Goal: Information Seeking & Learning: Learn about a topic

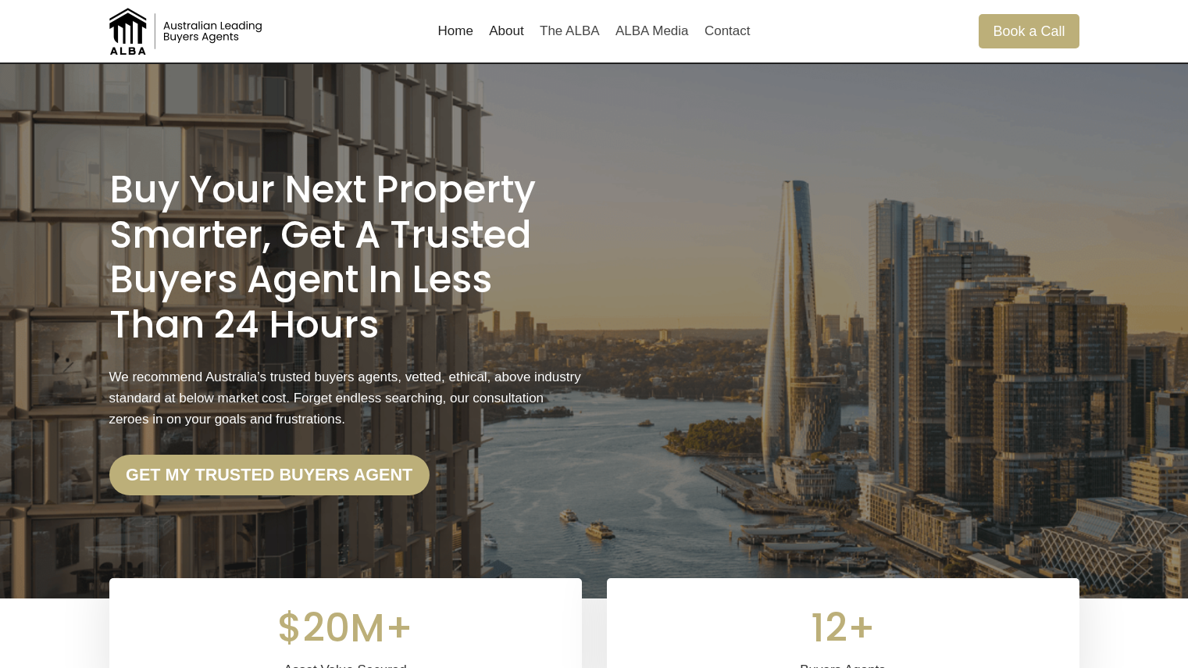
click at [519, 36] on link "About" at bounding box center [506, 32] width 51 height 38
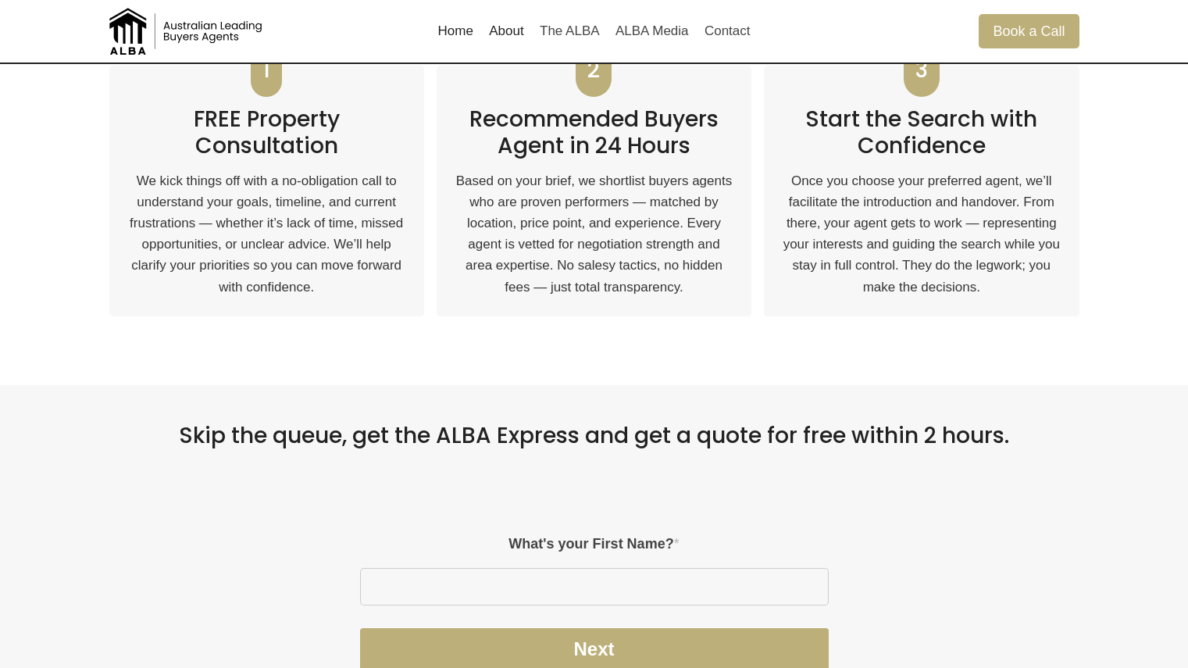
scroll to position [812, 0]
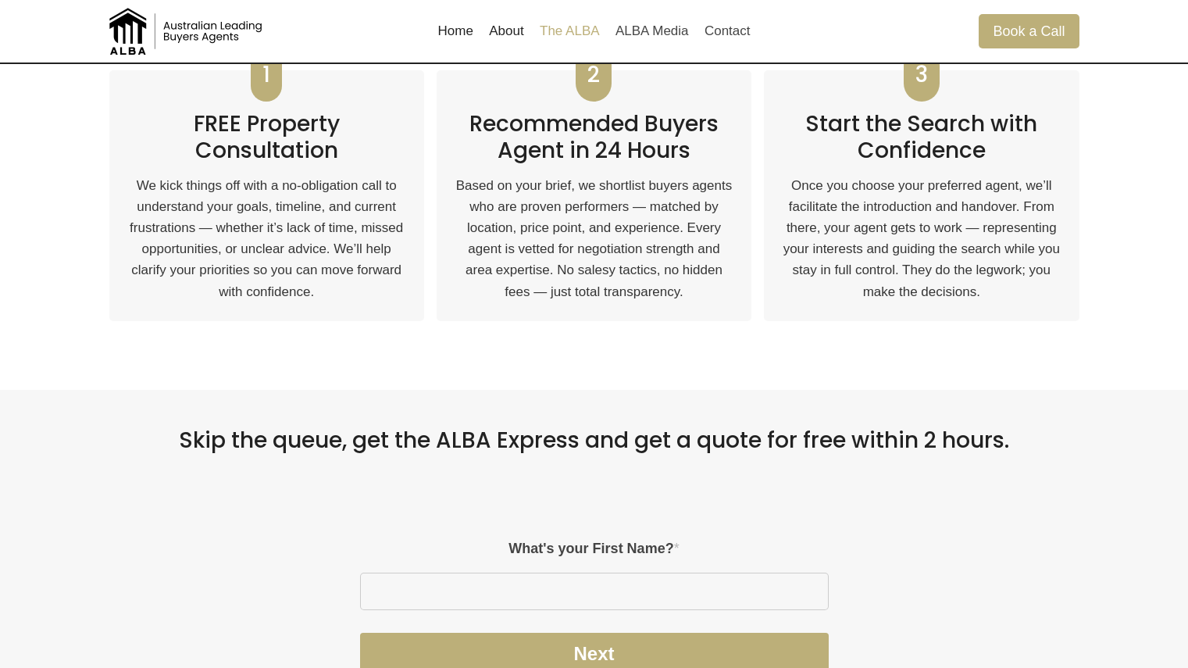
click at [589, 29] on link "The ALBA" at bounding box center [570, 32] width 76 height 38
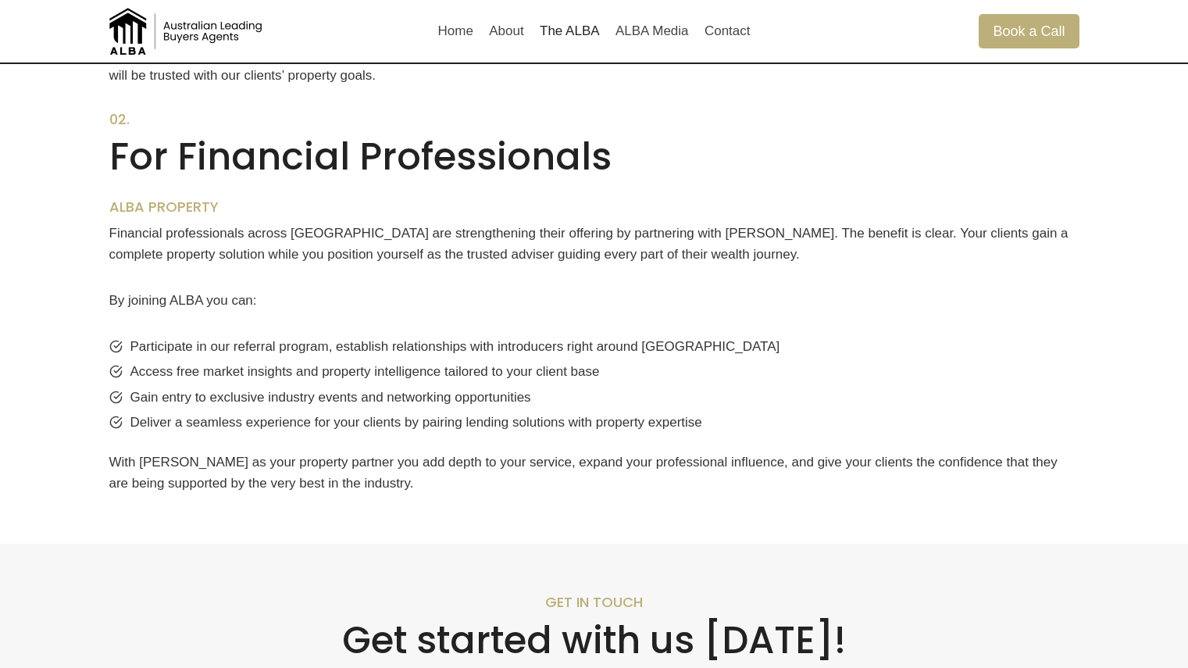
scroll to position [1104, 0]
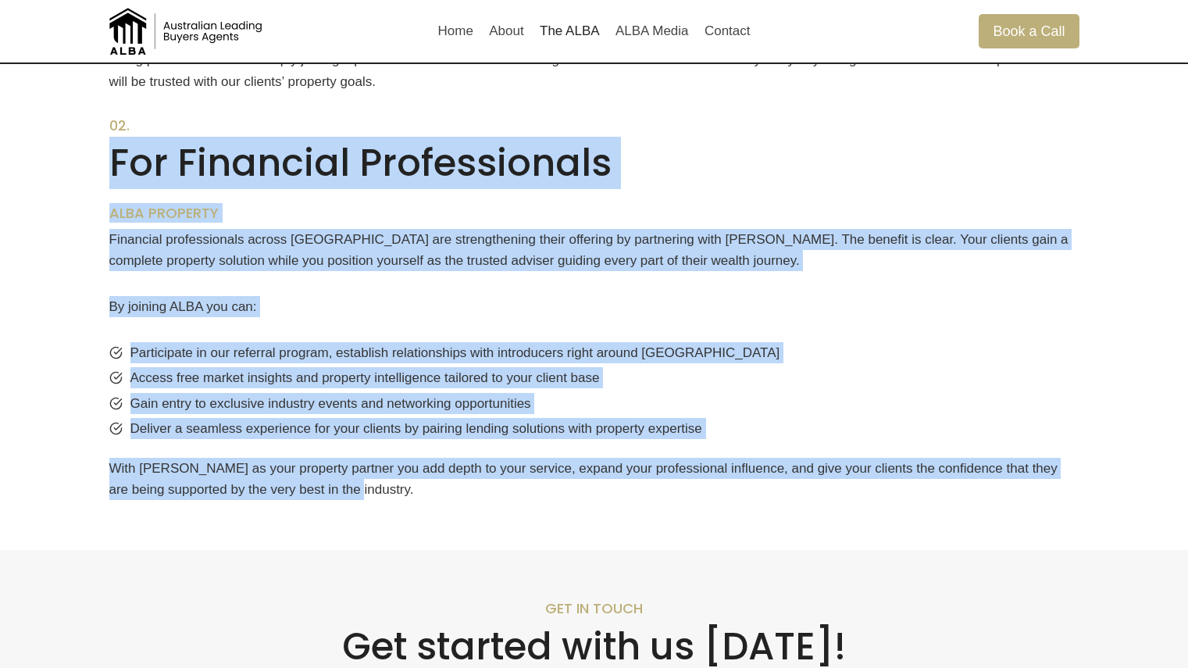
drag, startPoint x: 111, startPoint y: 165, endPoint x: 555, endPoint y: 491, distance: 550.6
click at [555, 491] on div "02. For Financial Professionals ALBA PROPERTY Financial professionals across [G…" at bounding box center [594, 308] width 970 height 383
copy div "For Financial Professionals ALBA PROPERTY Financial professionals across [GEOGR…"
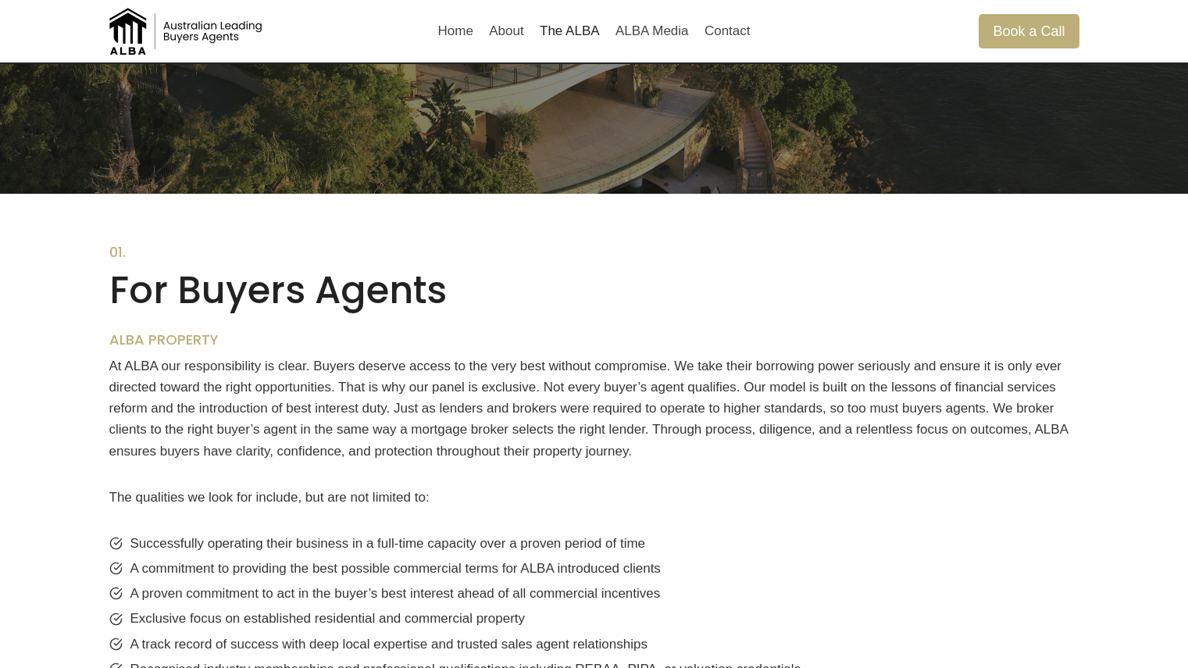
scroll to position [395, 0]
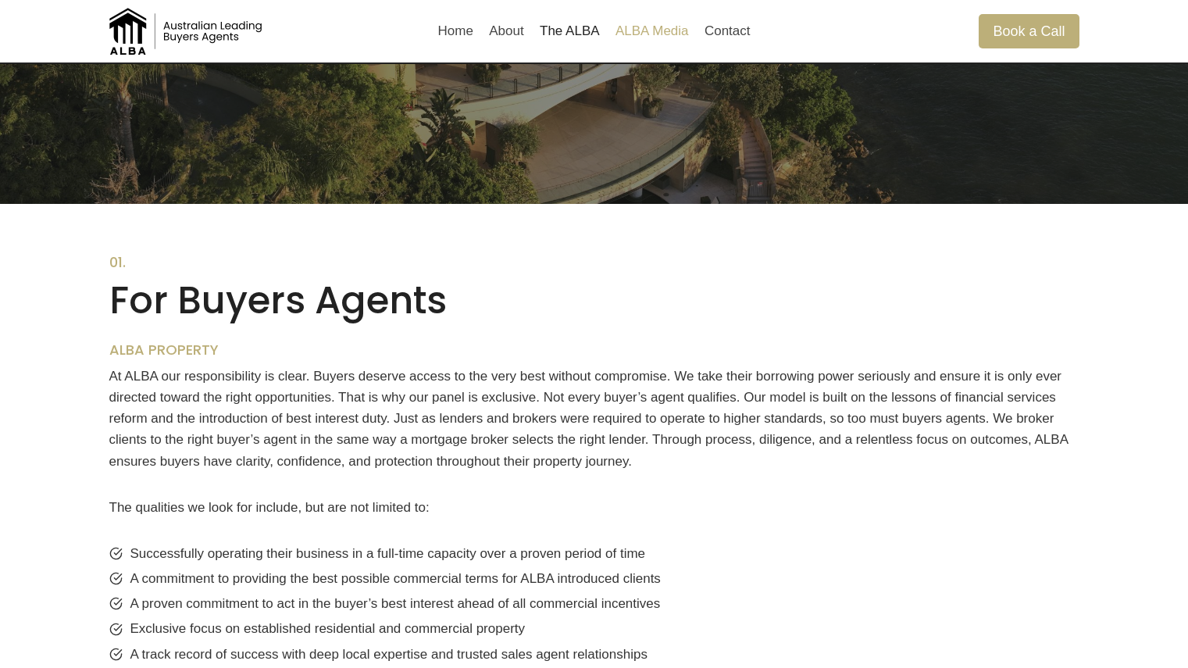
click at [643, 37] on link "ALBA Media" at bounding box center [652, 32] width 89 height 38
